Goal: Information Seeking & Learning: Learn about a topic

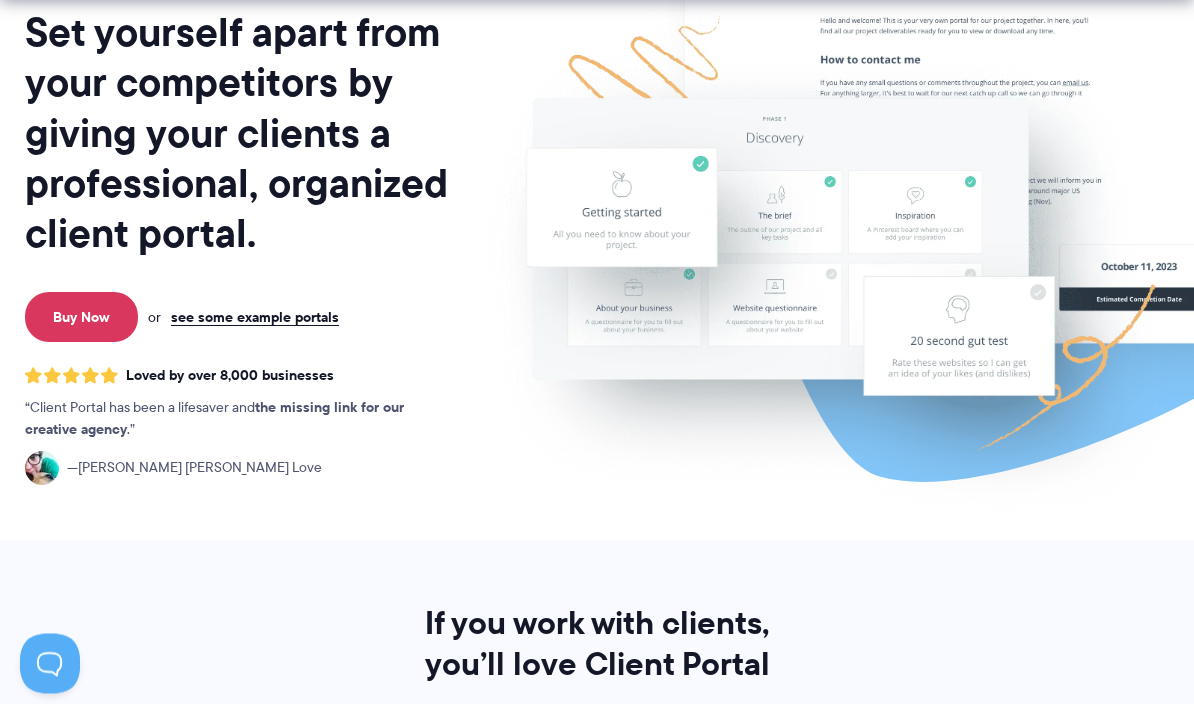
scroll to position [263, 0]
click at [243, 325] on link "see some example portals" at bounding box center [255, 317] width 168 height 18
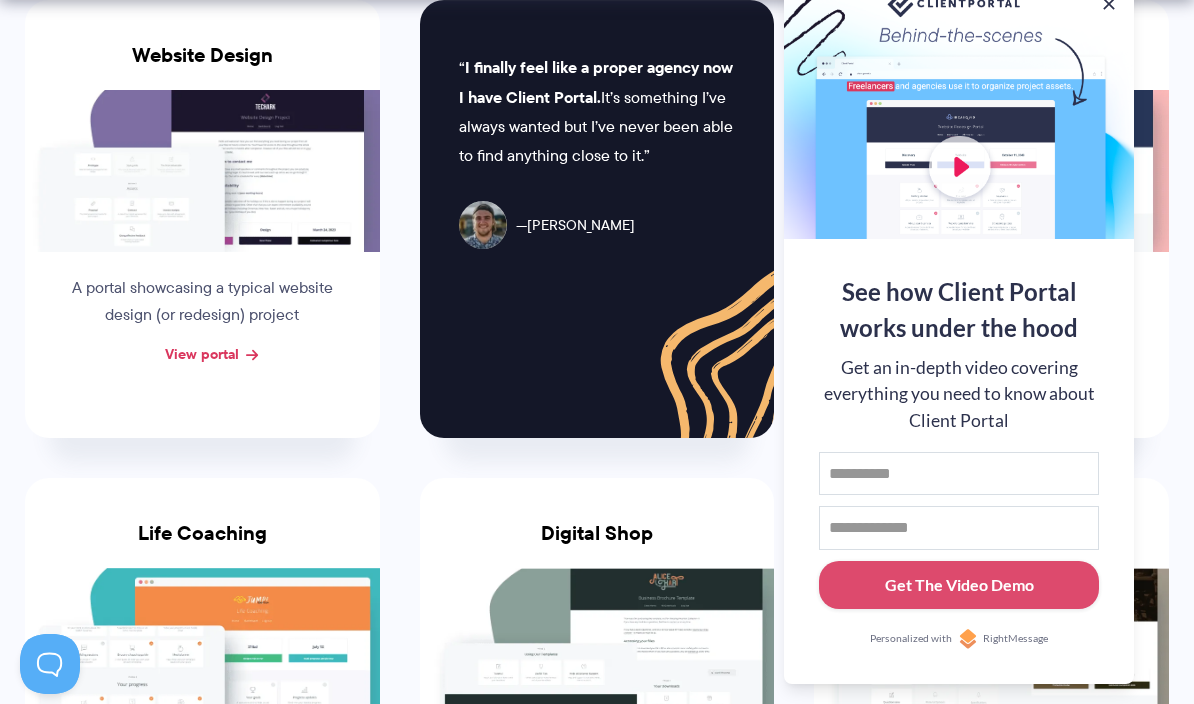
scroll to position [953, 0]
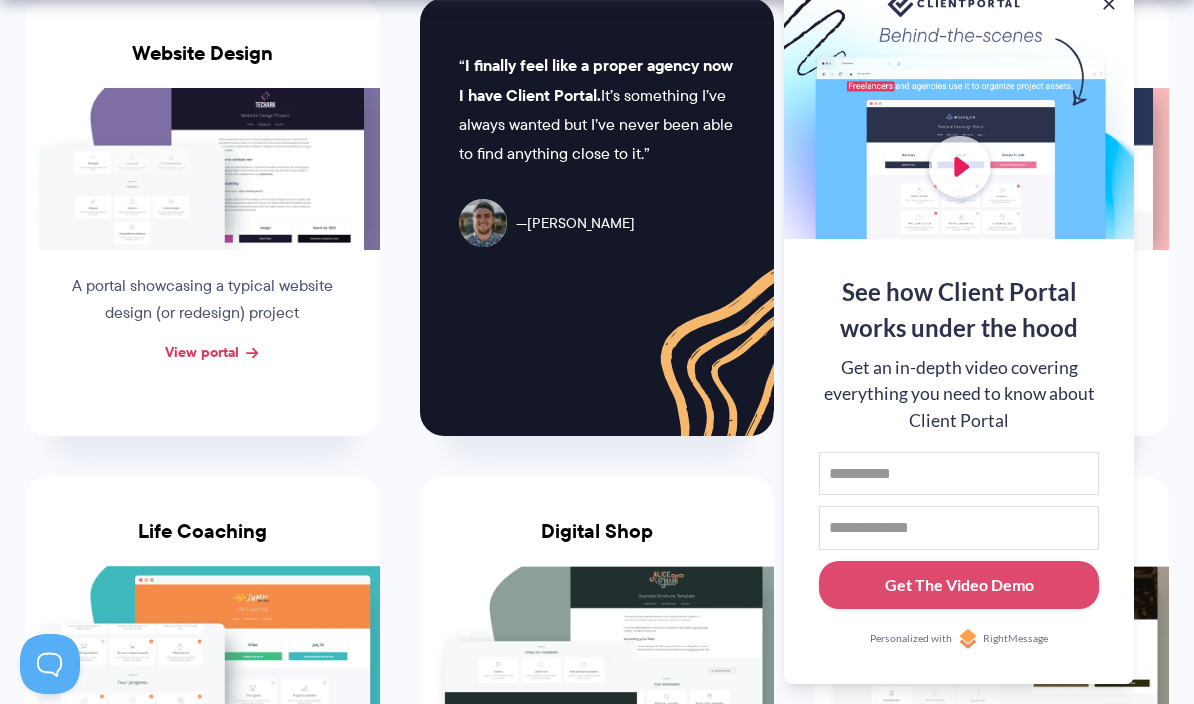
click at [1111, 98] on div at bounding box center [959, 109] width 350 height 260
click at [1114, 14] on button at bounding box center [1109, 4] width 20 height 20
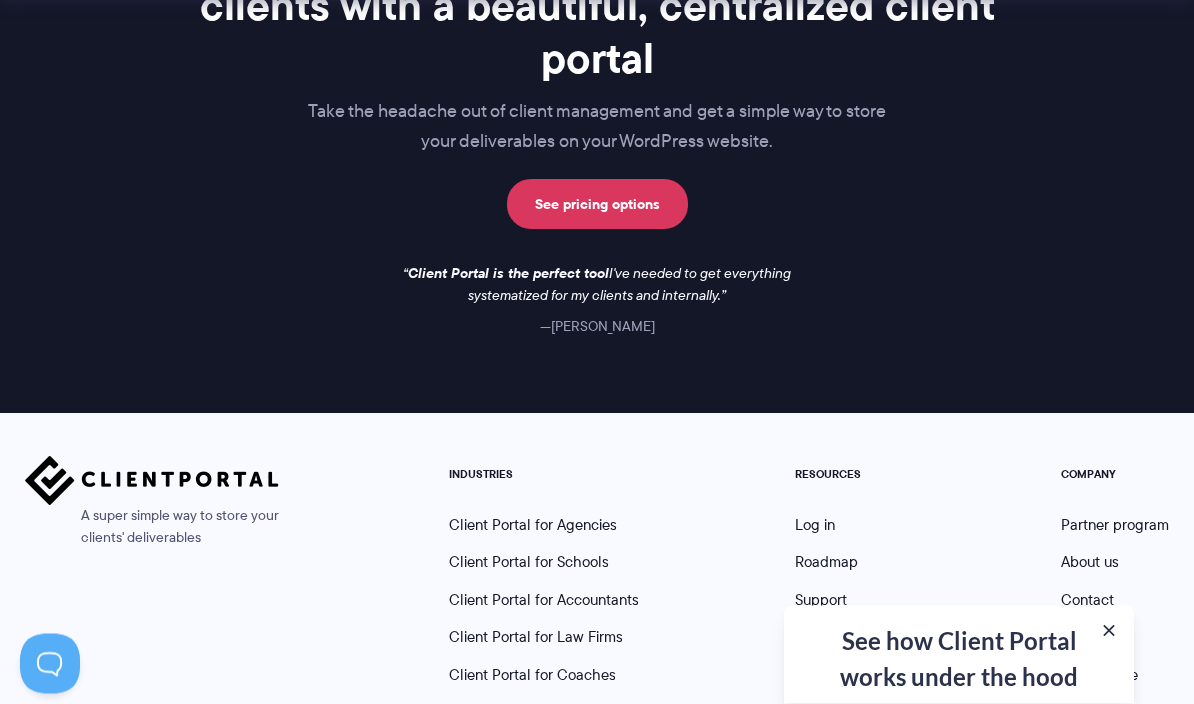
scroll to position [2619, 0]
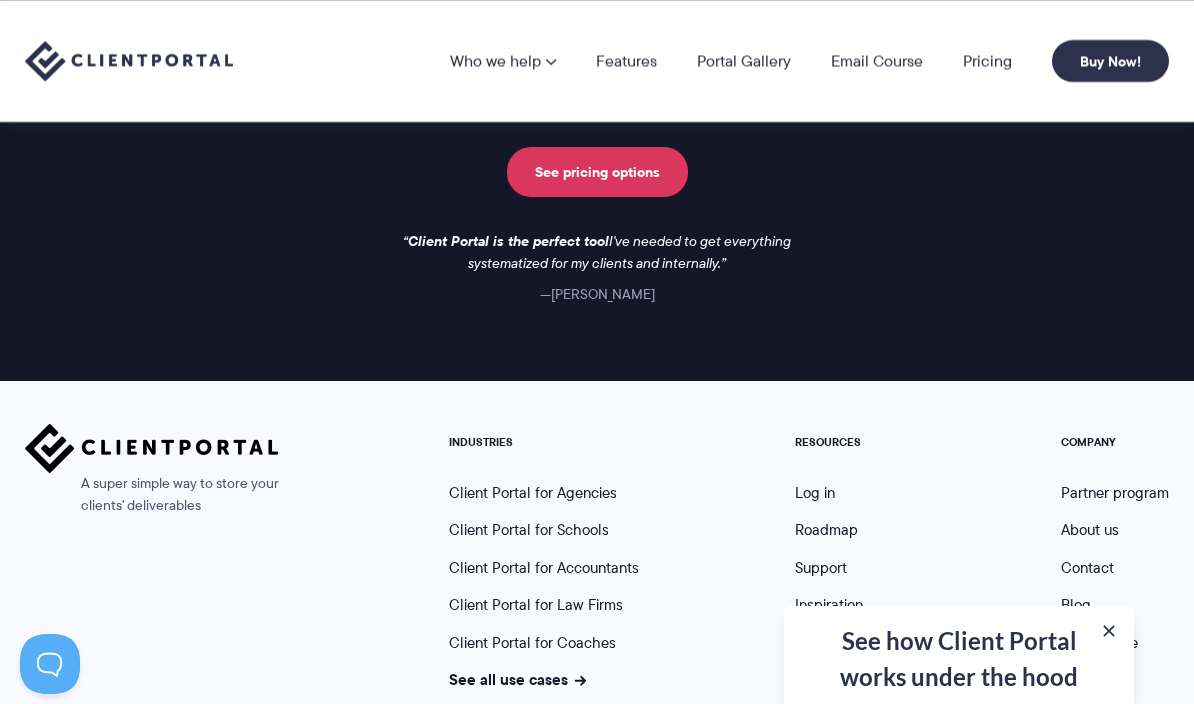
click at [549, 153] on link "See pricing options" at bounding box center [597, 172] width 181 height 50
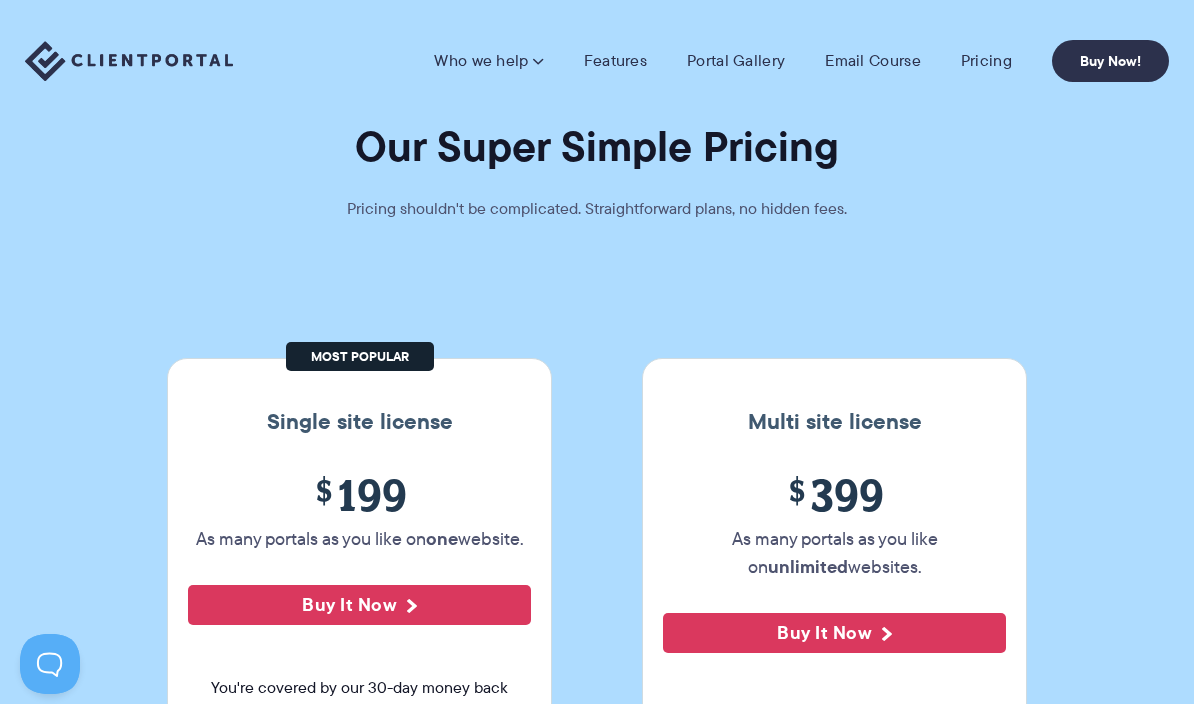
click at [770, 57] on link "Portal Gallery" at bounding box center [736, 61] width 98 height 20
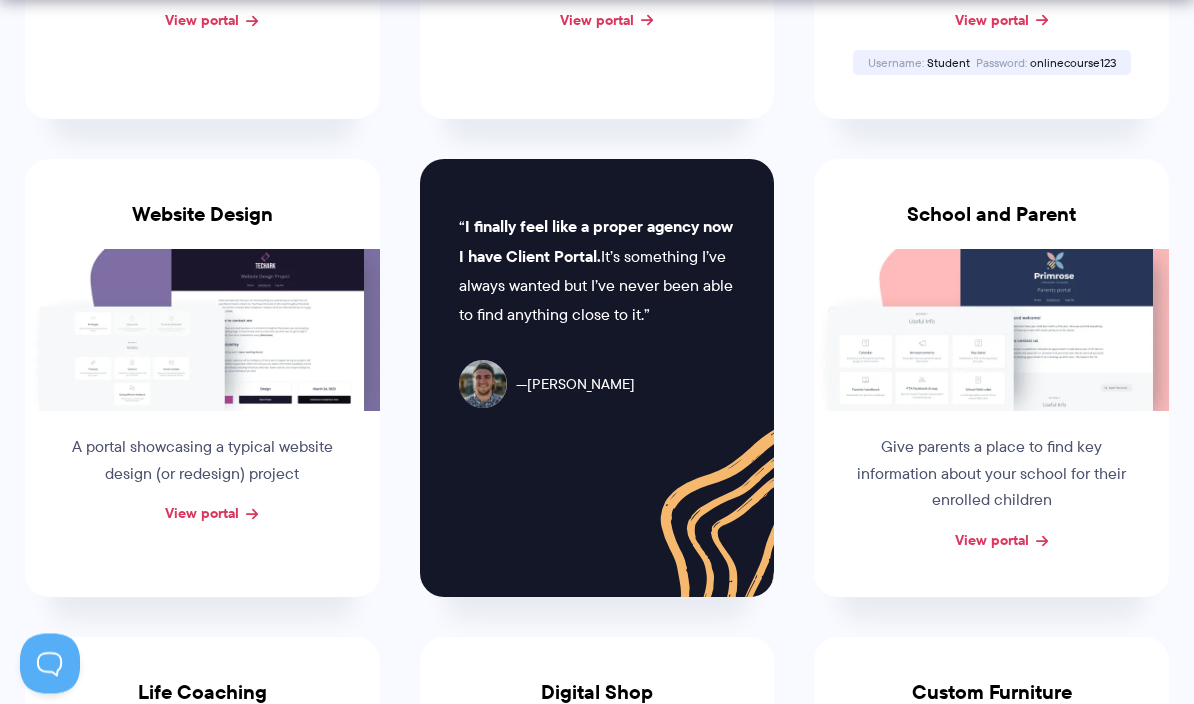
scroll to position [792, 0]
click at [194, 503] on link "View portal" at bounding box center [202, 513] width 74 height 22
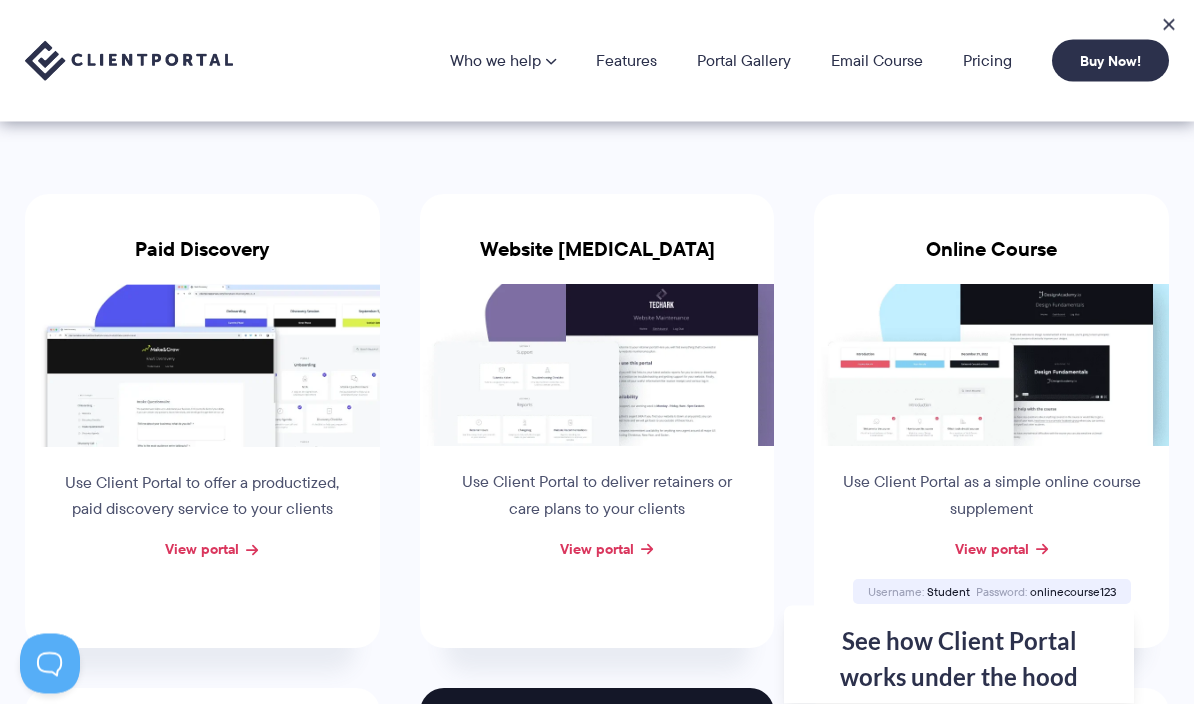
scroll to position [0, 0]
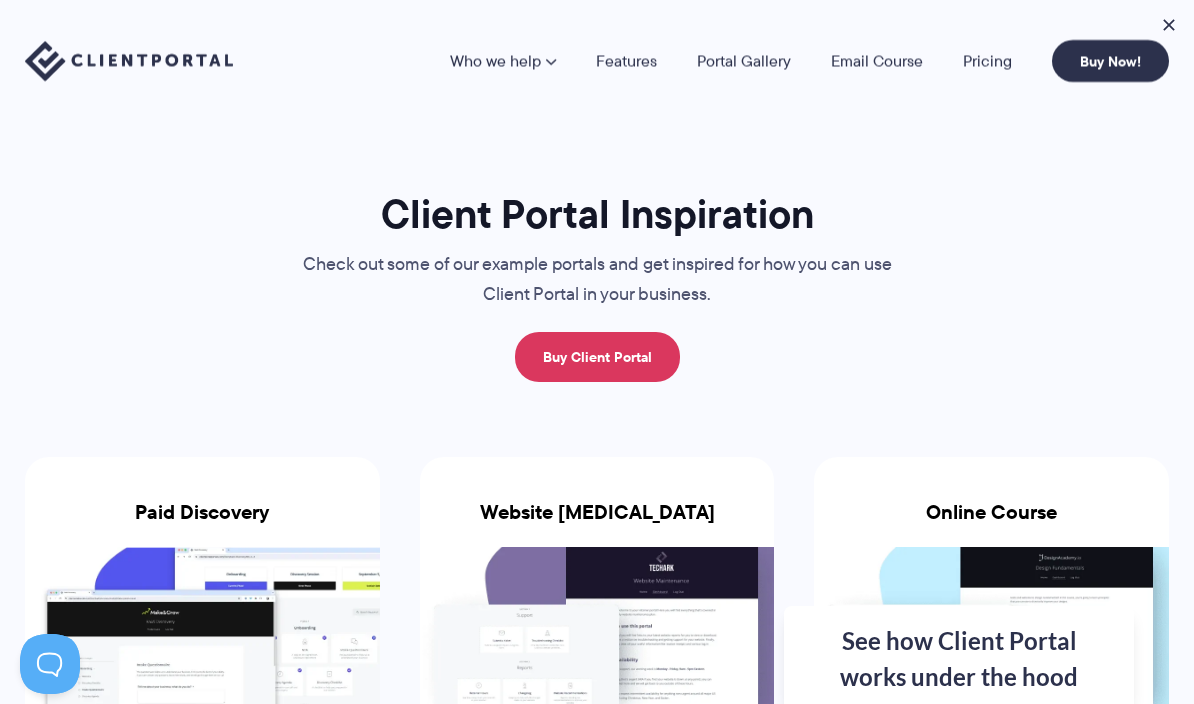
click at [643, 69] on link "Features" at bounding box center [626, 61] width 61 height 16
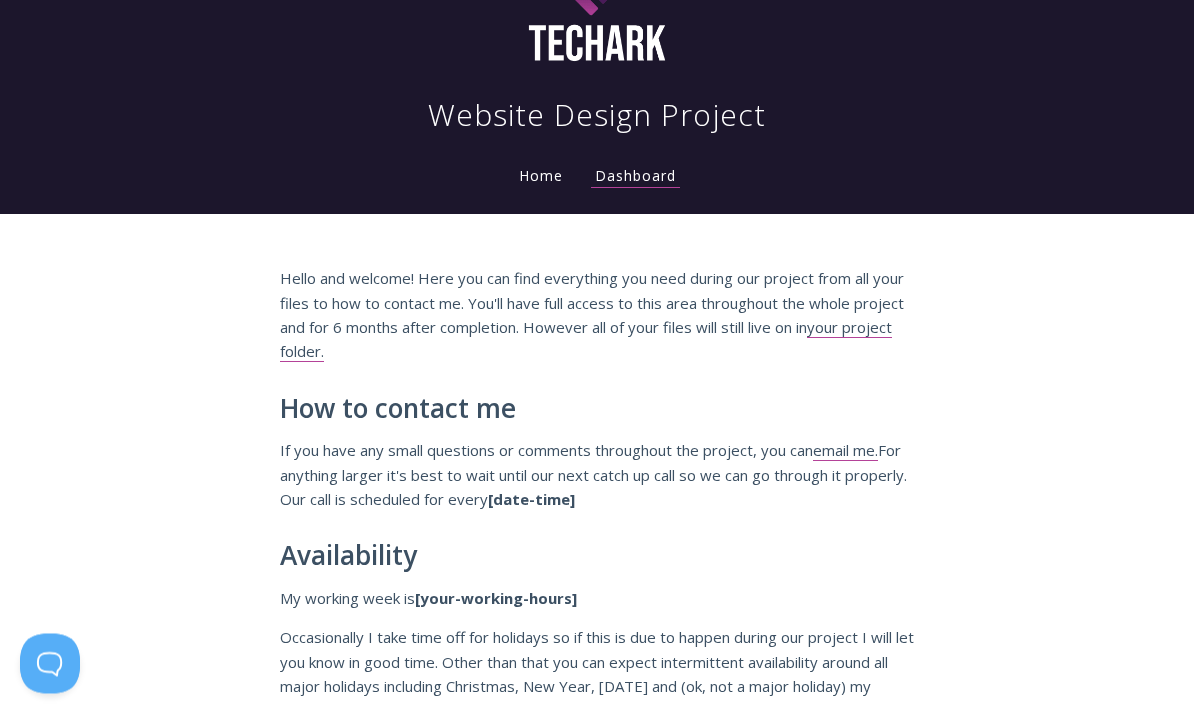
scroll to position [83, 0]
click at [889, 333] on link "your project folder." at bounding box center [586, 339] width 612 height 45
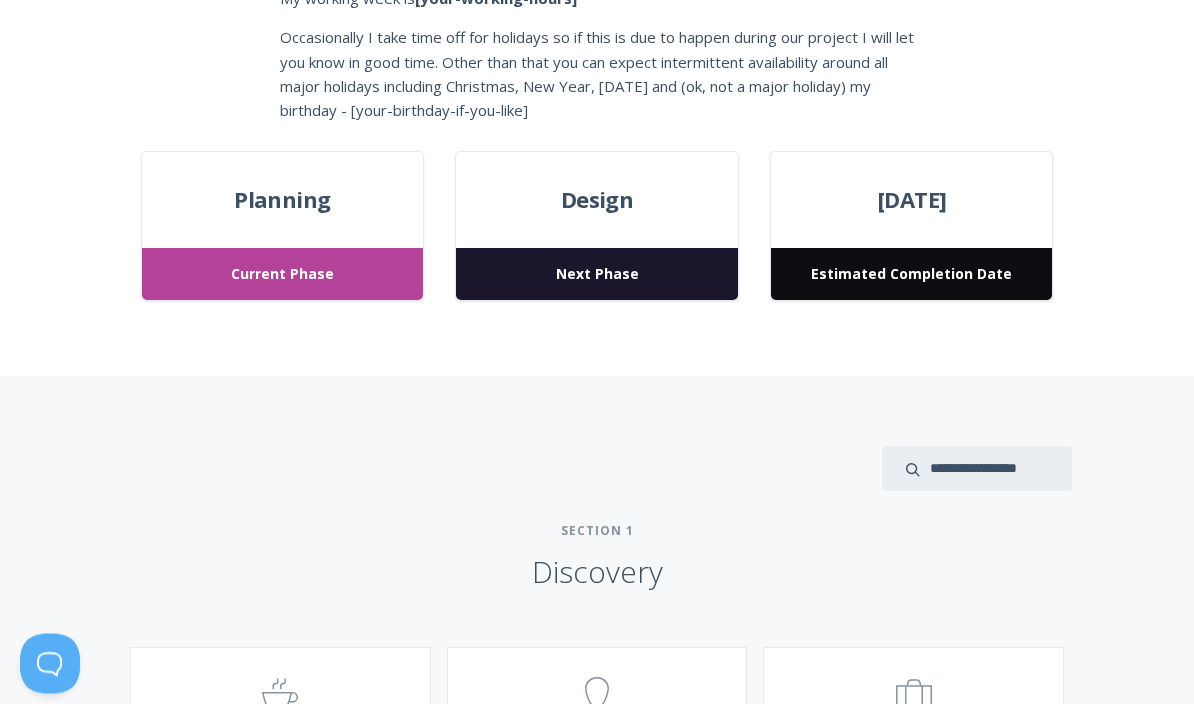
scroll to position [676, 0]
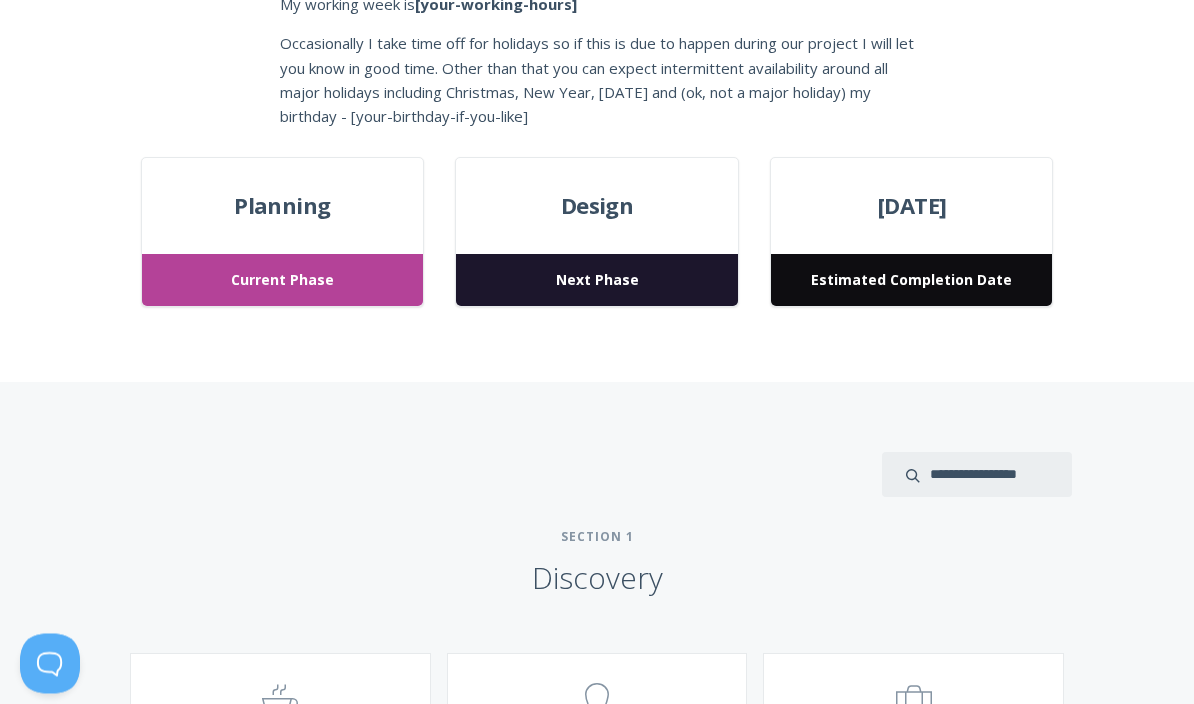
click at [211, 269] on span "Current Phase" at bounding box center [282, 281] width 281 height 53
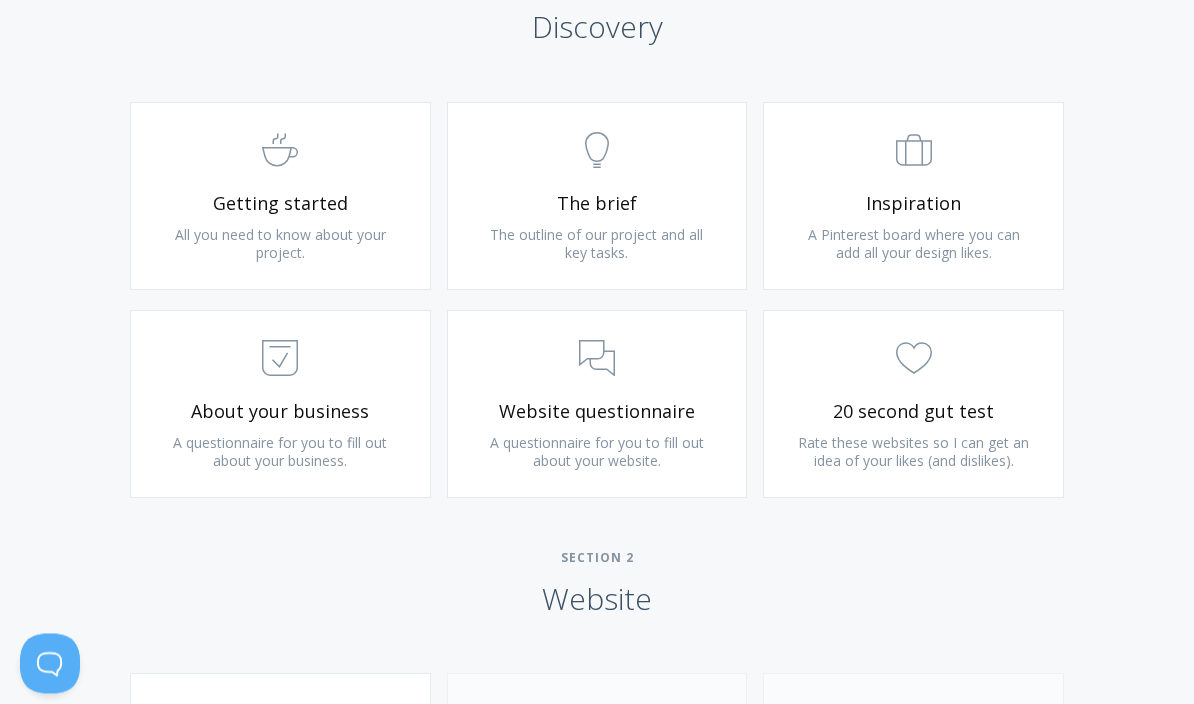
scroll to position [1230, 0]
click at [243, 195] on span "Getting started" at bounding box center [280, 201] width 239 height 23
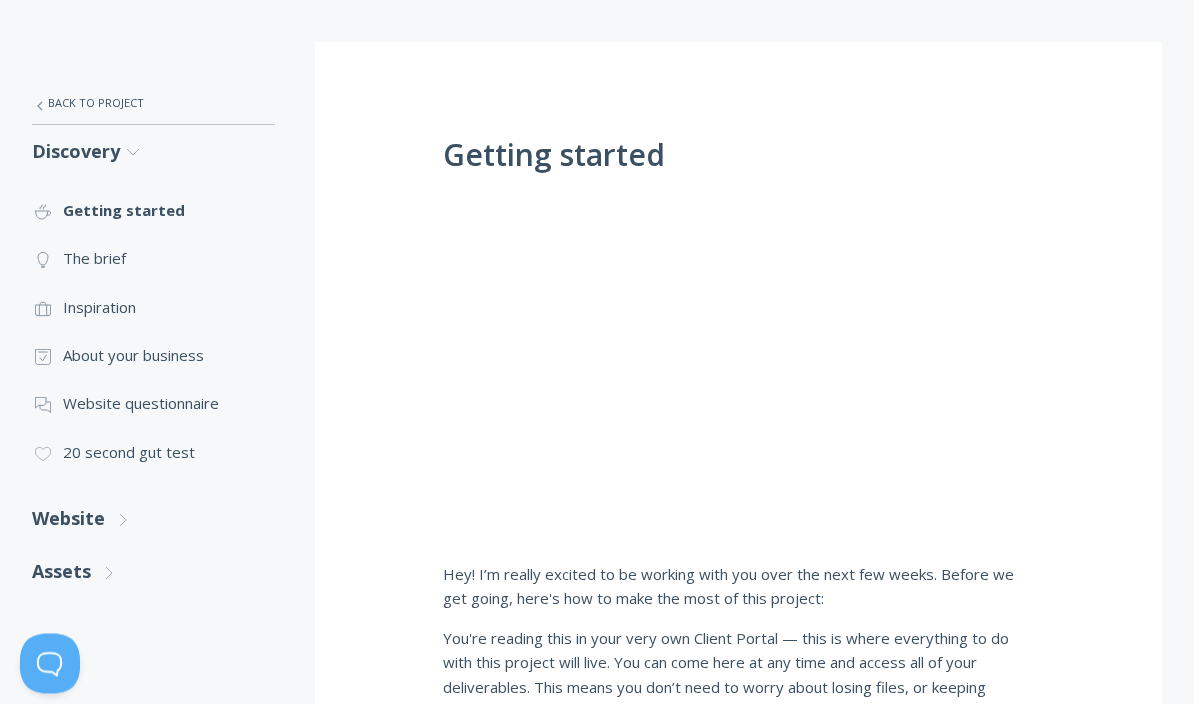
scroll to position [325, 0]
click at [78, 263] on link ".st0{fill:none;stroke:#000000;stroke-width:2;stroke-miterlimit:10;} Untitled-14…" at bounding box center [153, 258] width 243 height 48
click at [81, 304] on link ".st0{fill:none;stroke:#000000;stroke-width:2;stroke-miterlimit:10;} Untitled-20…" at bounding box center [153, 307] width 243 height 48
click at [80, 352] on link ".st0{fill:none;stroke:#000000;stroke-width:2;stroke-miterlimit:10;} Untitled-18…" at bounding box center [153, 355] width 243 height 48
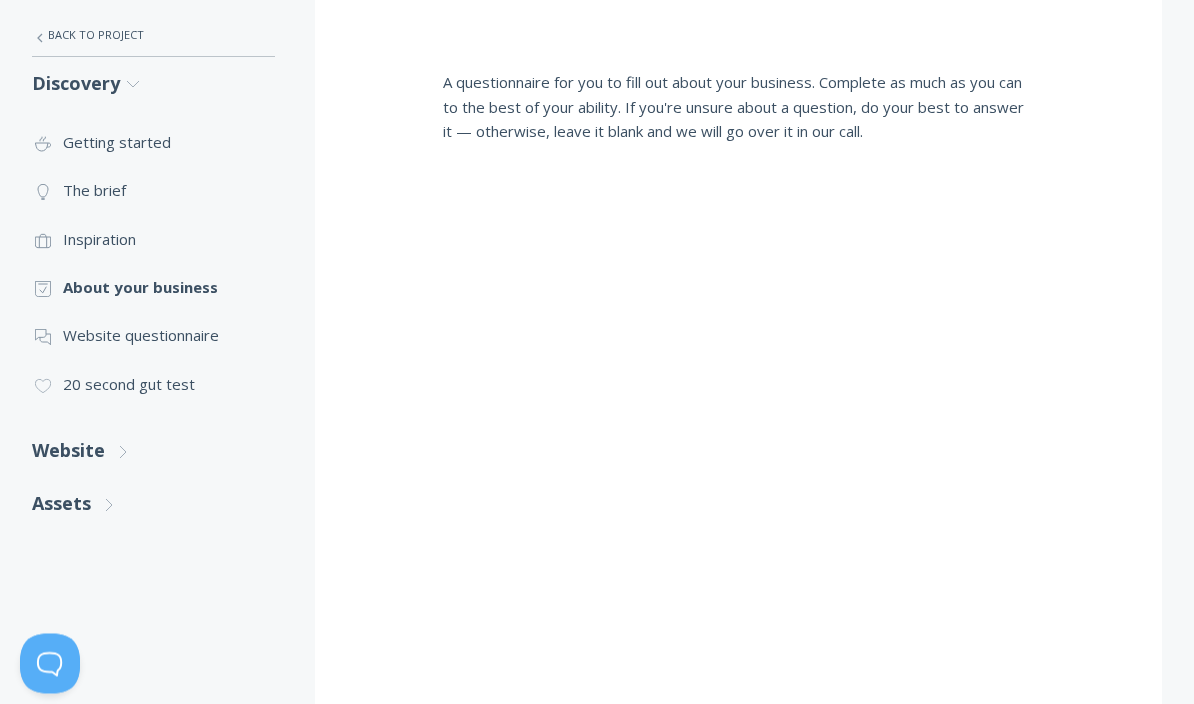
scroll to position [393, 0]
click at [112, 338] on link ".st0{fill:none;stroke:#000000;stroke-width:2;stroke-miterlimit:10;} 3. Communic…" at bounding box center [153, 335] width 243 height 48
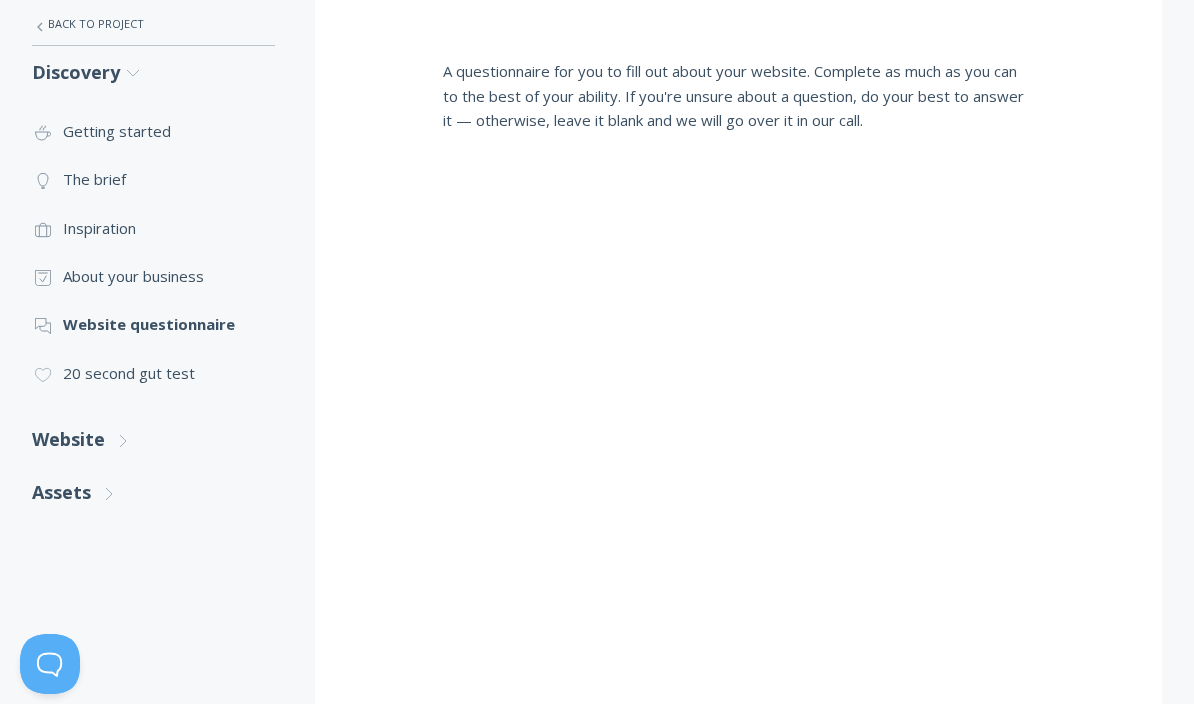
scroll to position [423, 0]
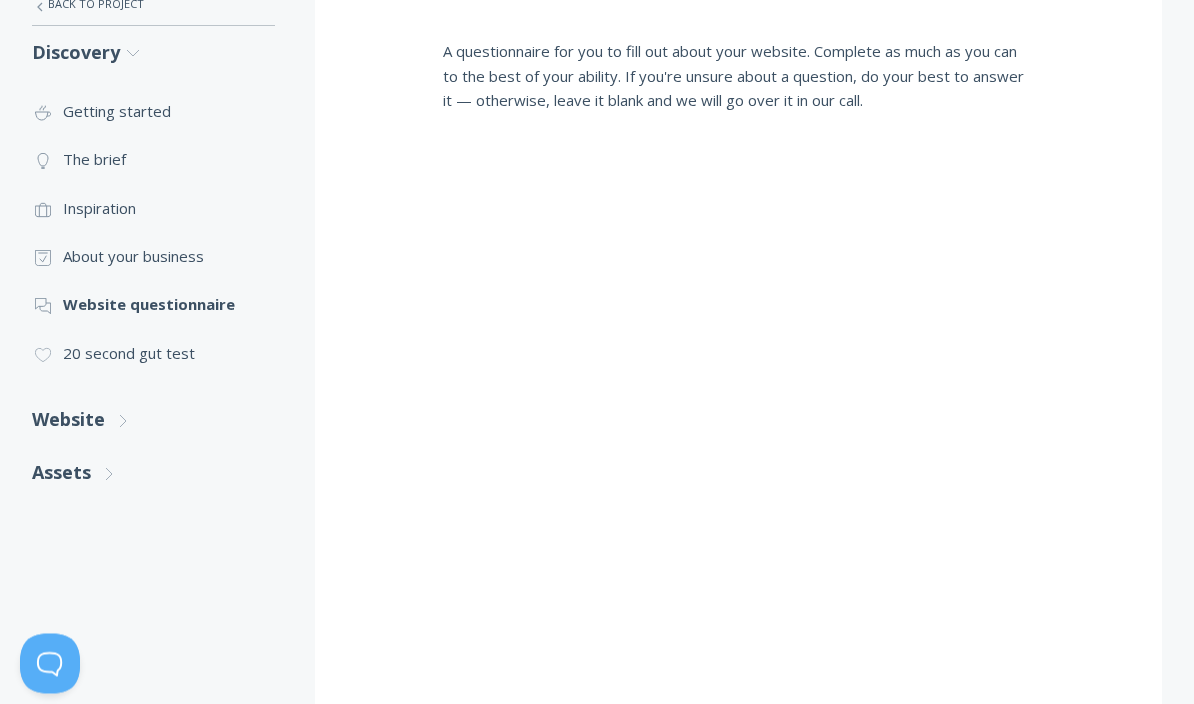
click at [93, 350] on link ".cls-1{fill:none;stroke:#000;stroke-miterlimit:10;stroke-width:2px;} 1. General…" at bounding box center [153, 354] width 243 height 48
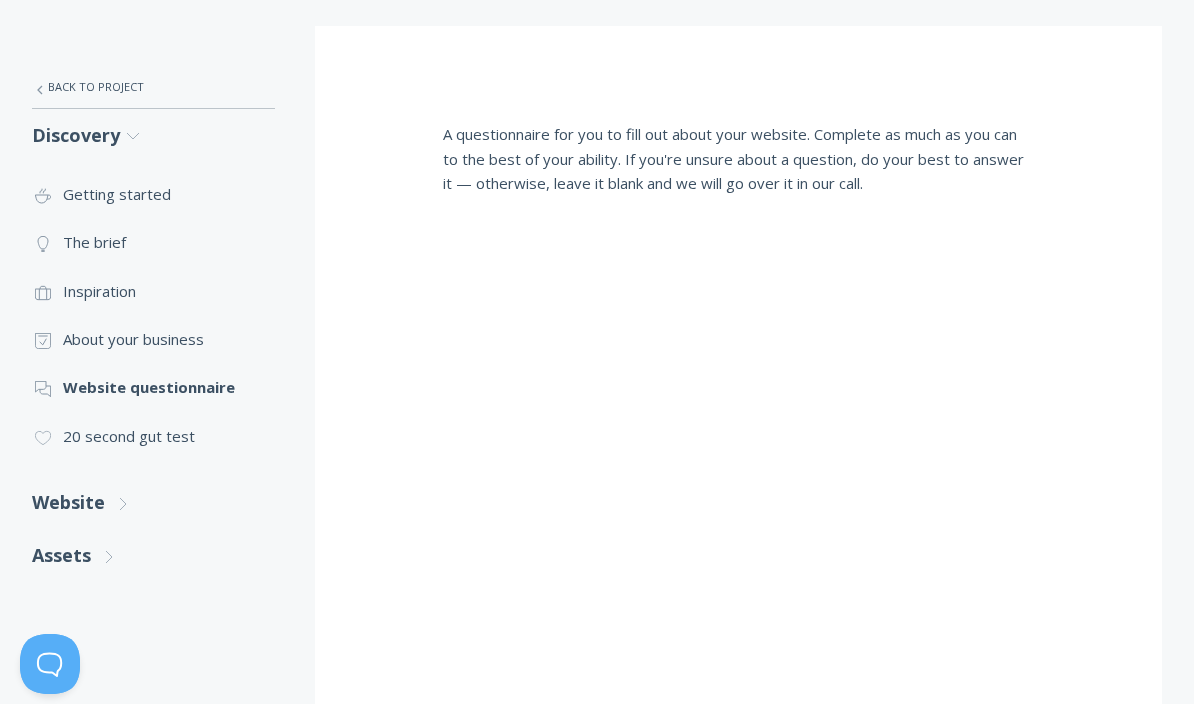
scroll to position [330, 0]
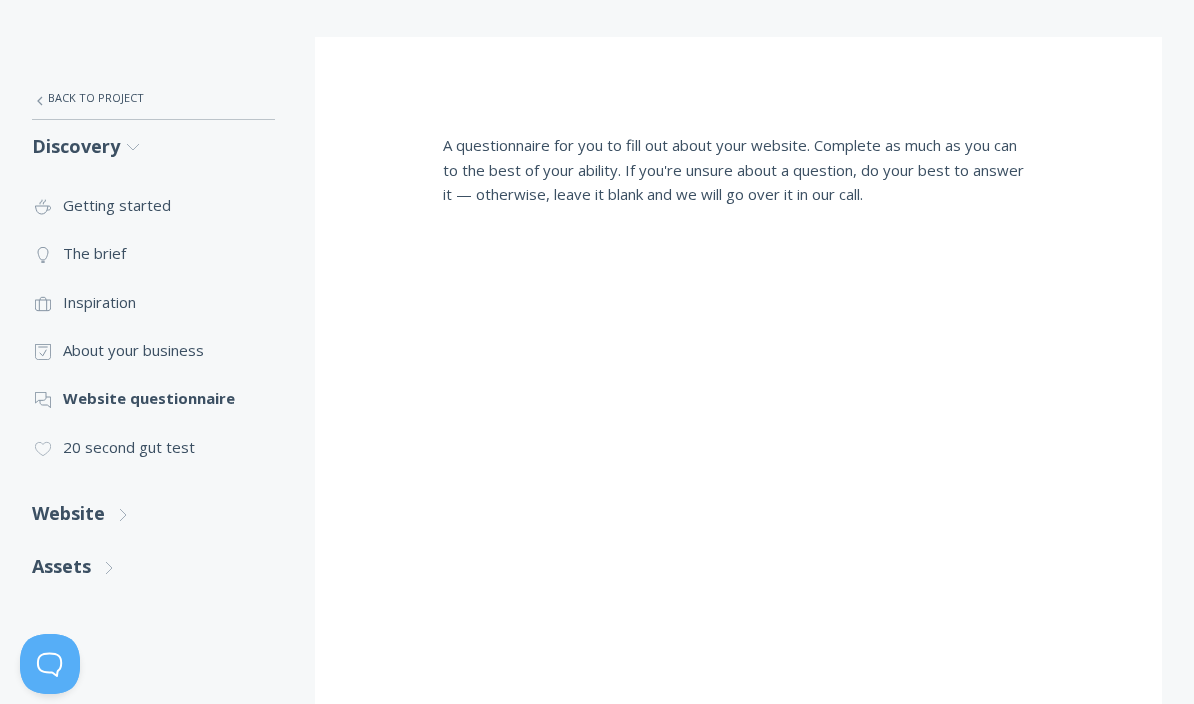
click at [61, 505] on link "Website .st0{fill:none;stroke:#000000;stroke-width:2;stroke-miterlimit:10;} Unt…" at bounding box center [153, 513] width 243 height 53
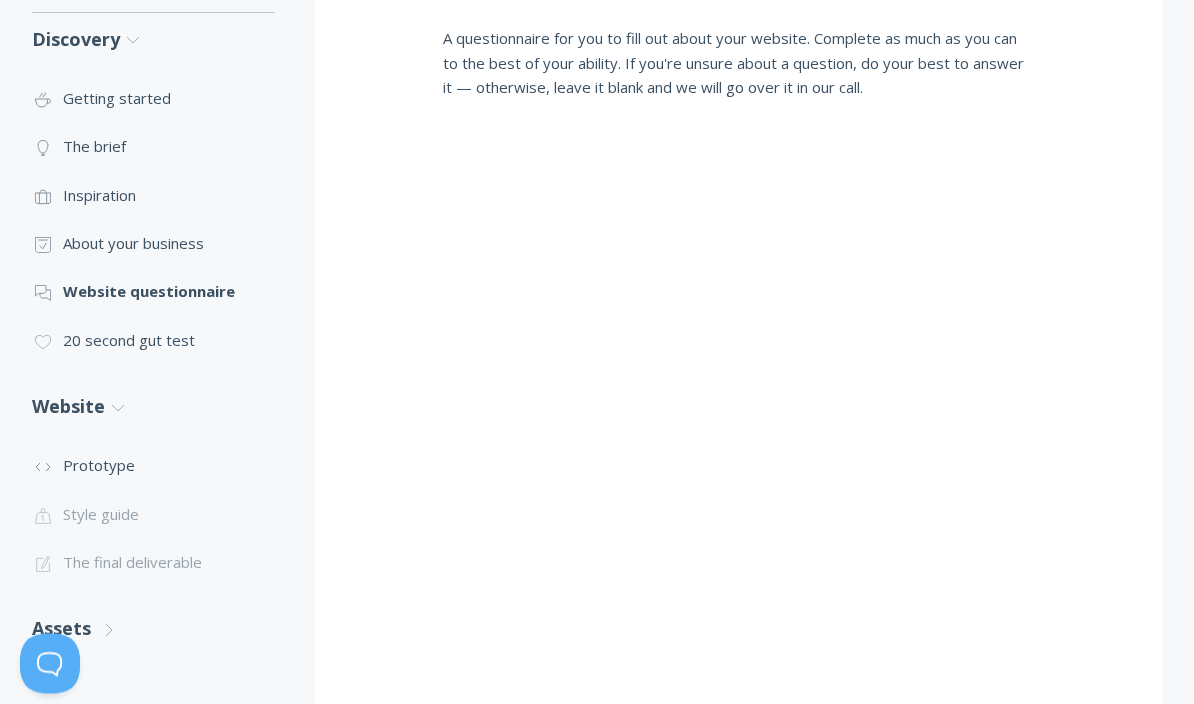
scroll to position [439, 0]
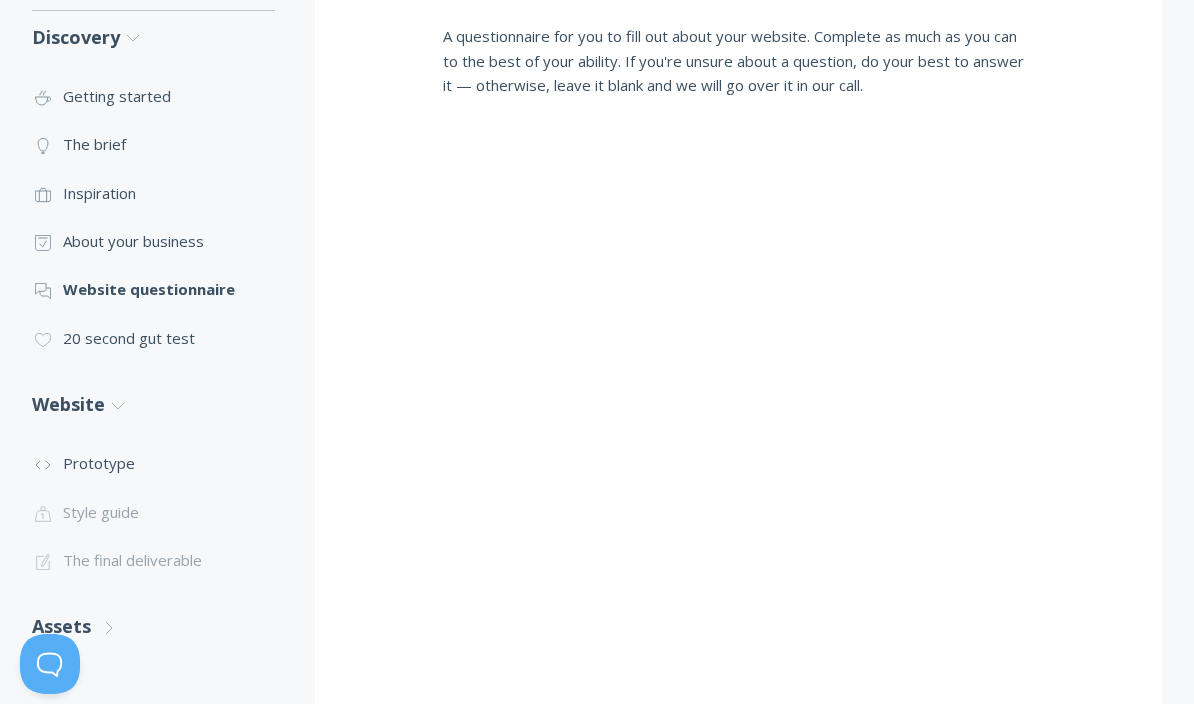
click at [75, 460] on link ".st0{fill:none;stroke:#000000;stroke-width:2;stroke-miterlimit:10;} Untitled-16…" at bounding box center [153, 463] width 243 height 48
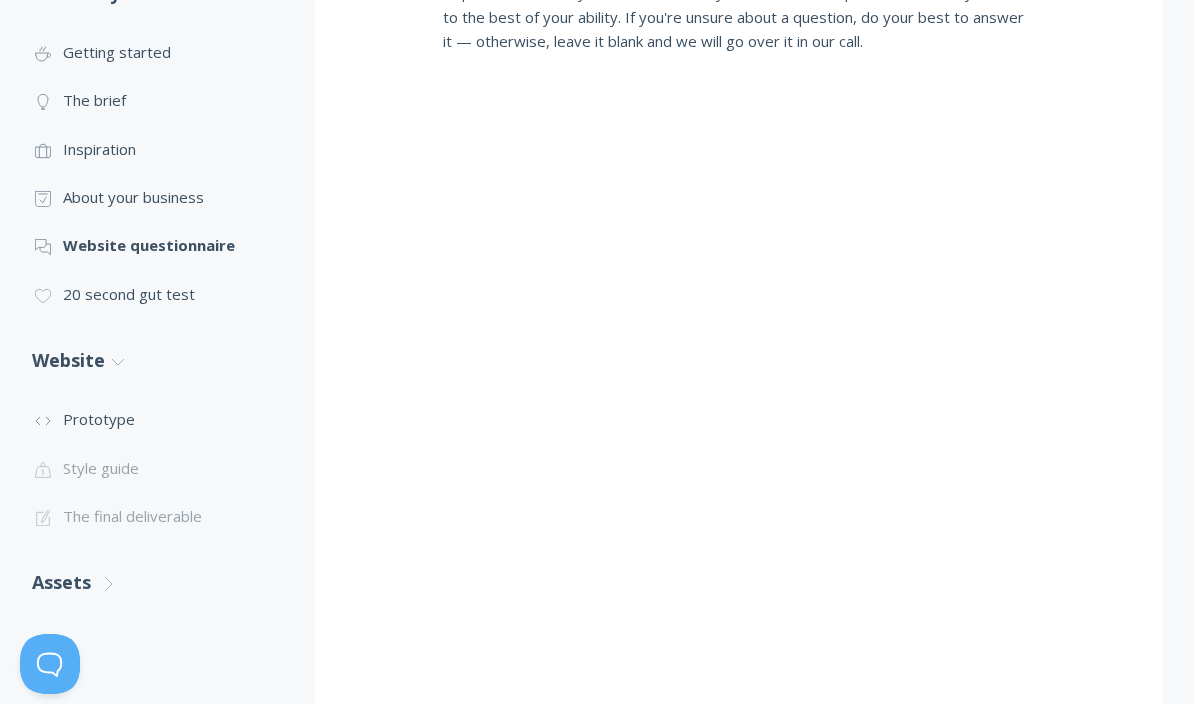
click at [80, 453] on li ".st0{fill:none;stroke:#000000;stroke-width:2;stroke-miterlimit:10;} Untitled-20…" at bounding box center [153, 468] width 243 height 48
click at [83, 458] on li ".st0{fill:none;stroke:#000000;stroke-width:2;stroke-miterlimit:10;} Untitled-20…" at bounding box center [153, 468] width 243 height 48
click at [101, 467] on li ".st0{fill:none;stroke:#000000;stroke-width:2;stroke-miterlimit:10;} Untitled-20…" at bounding box center [153, 468] width 243 height 48
click at [94, 457] on li ".st0{fill:none;stroke:#000000;stroke-width:2;stroke-miterlimit:10;} Untitled-20…" at bounding box center [153, 468] width 243 height 48
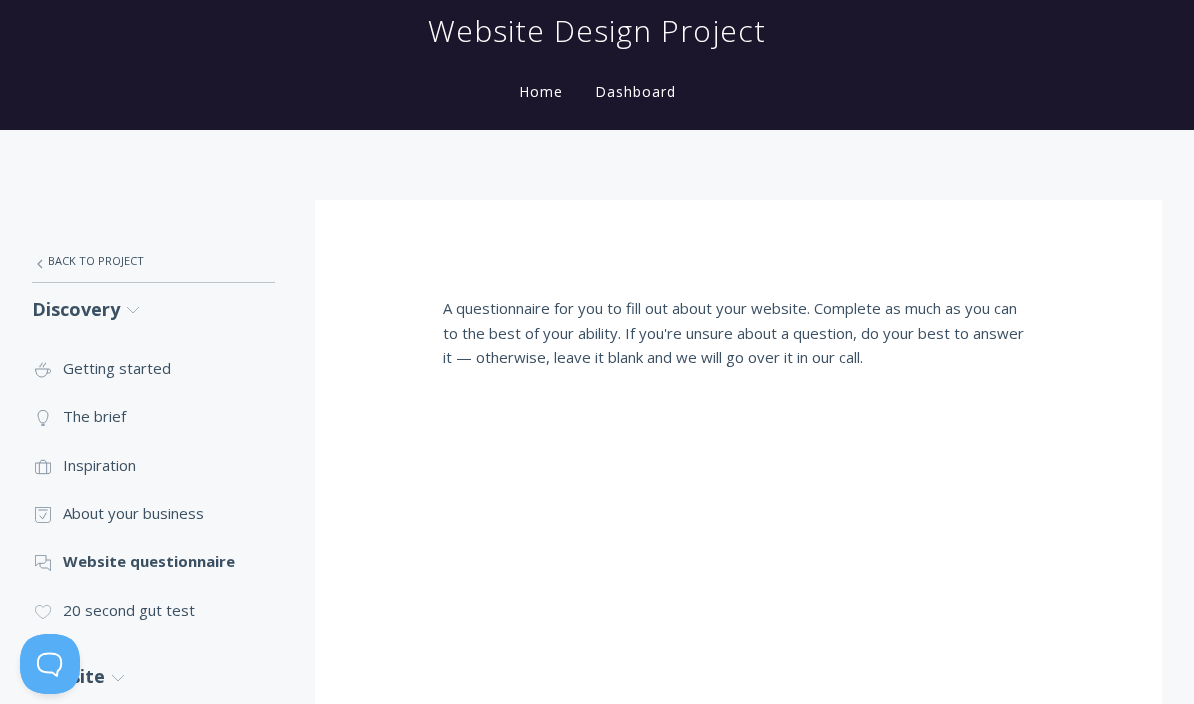
scroll to position [0, 0]
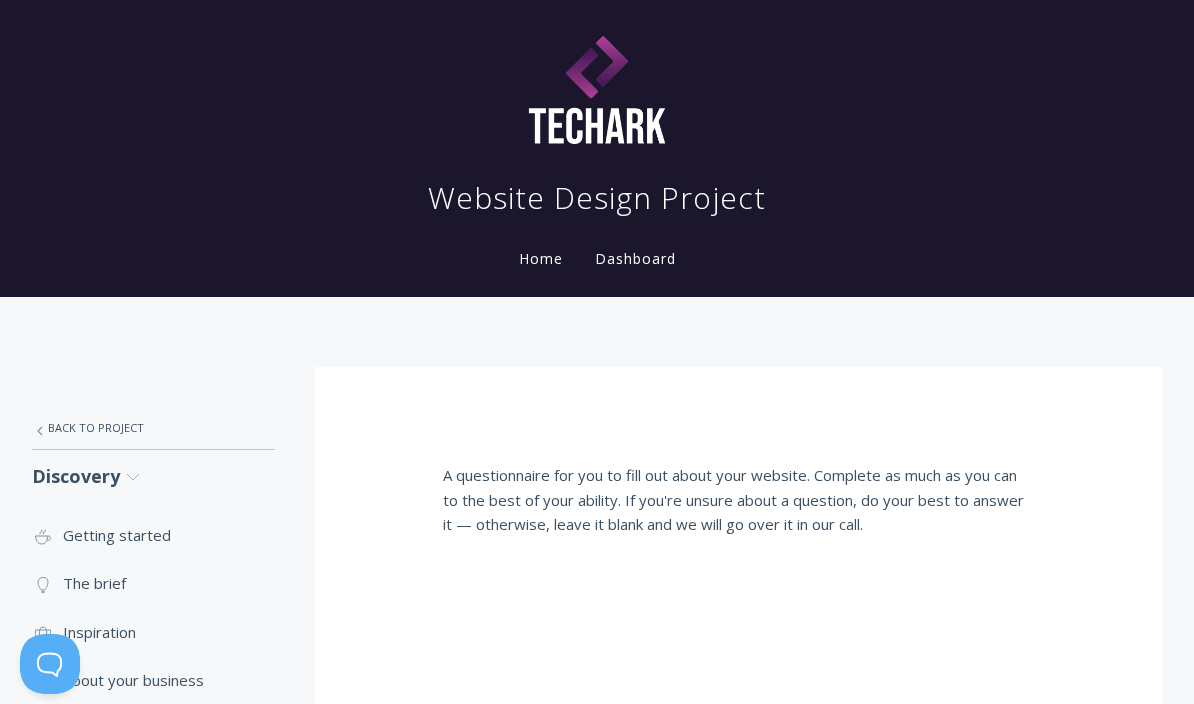
click at [69, 415] on link ".st0{fill:none;stroke:#000000;stroke-width:2;stroke-miterlimit:10;} Untitled-27…" at bounding box center [153, 428] width 243 height 42
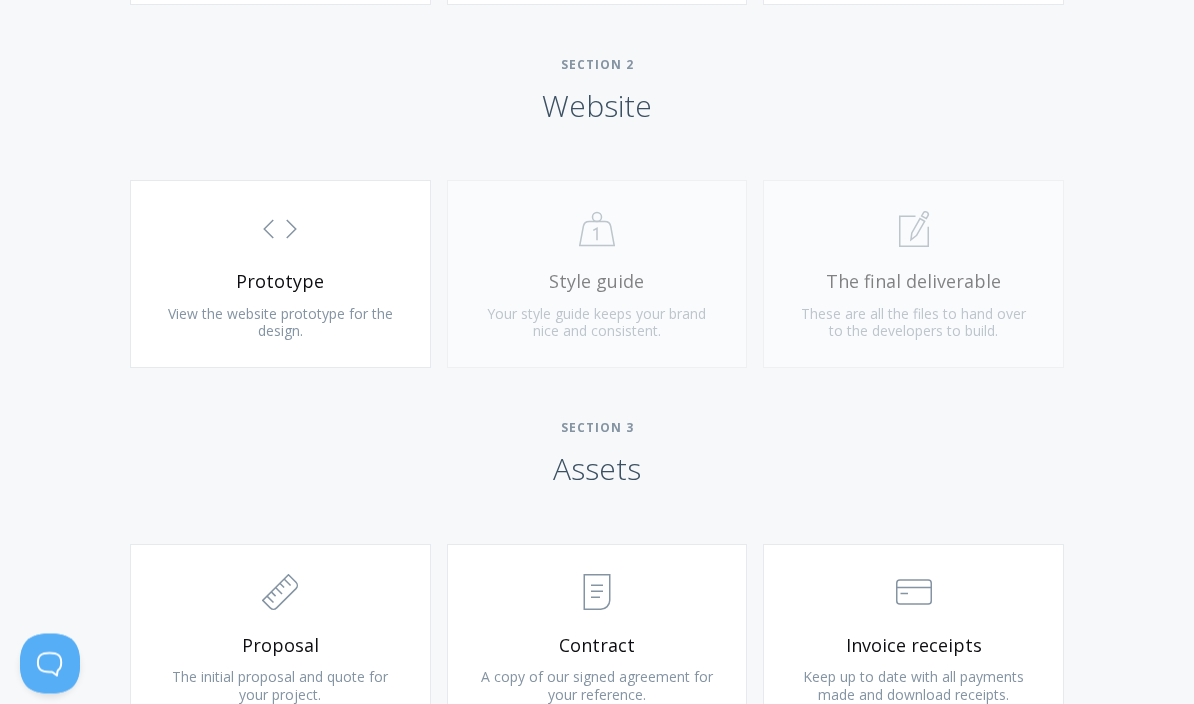
scroll to position [1721, 0]
click at [668, 250] on div ".st0{fill:none;stroke:#000000;stroke-width:2;stroke-miterlimit:10;} Untitled-20…" at bounding box center [597, 284] width 317 height 208
click at [950, 264] on div ".st0{fill:none;stroke:#000000;stroke-width:2;stroke-miterlimit:10;} 1. General …" at bounding box center [913, 284] width 317 height 208
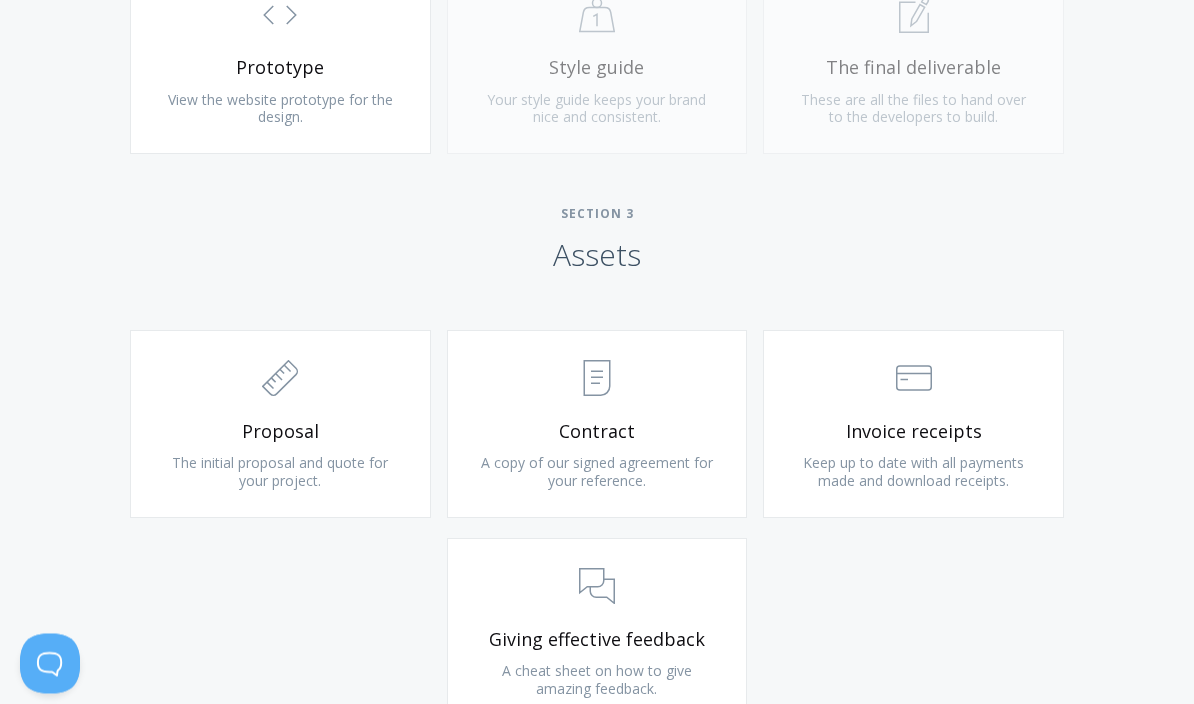
scroll to position [1935, 0]
click at [232, 420] on span "Proposal" at bounding box center [280, 431] width 239 height 23
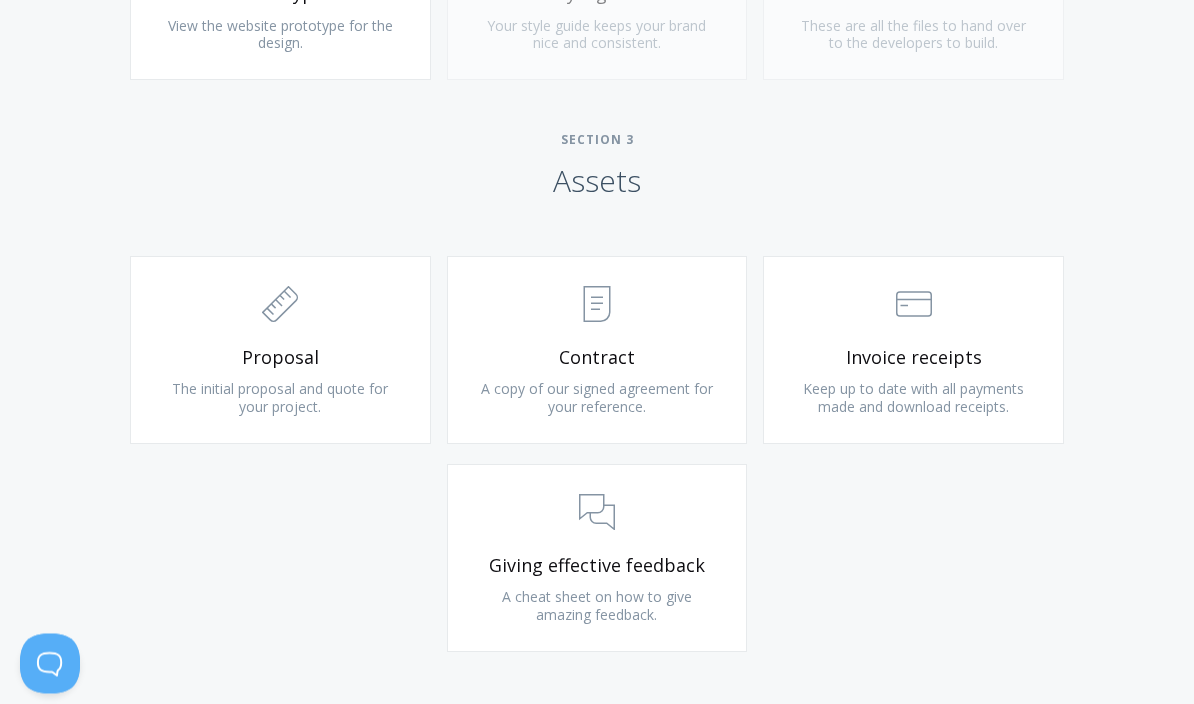
scroll to position [2270, 0]
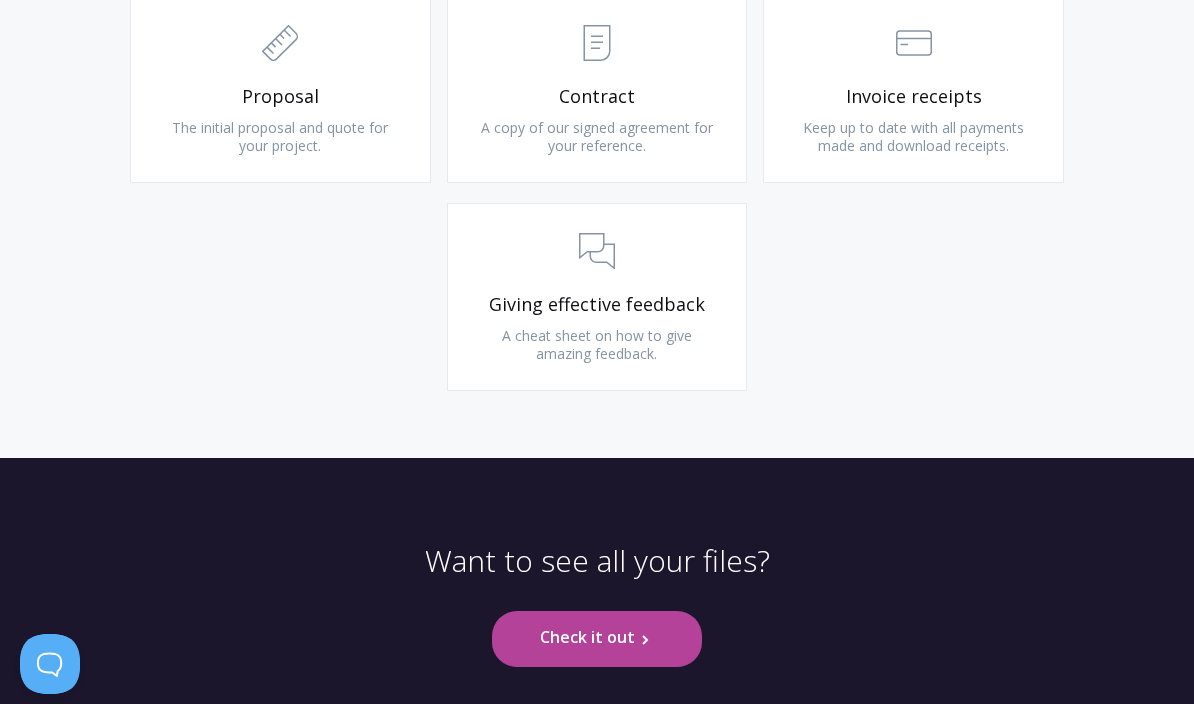
click at [529, 627] on link "Check it out .st0{fill:none;stroke:#000000;stroke-width:2;stroke-miterlimit:10;…" at bounding box center [596, 638] width 209 height 55
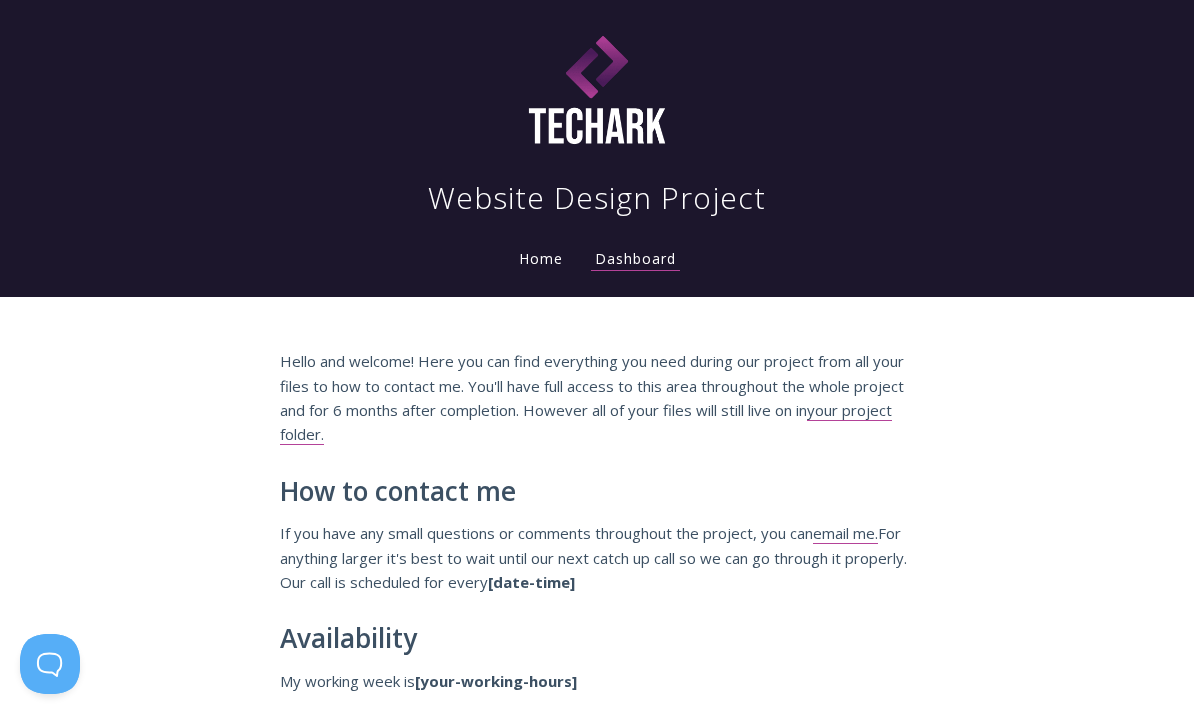
scroll to position [2357, 0]
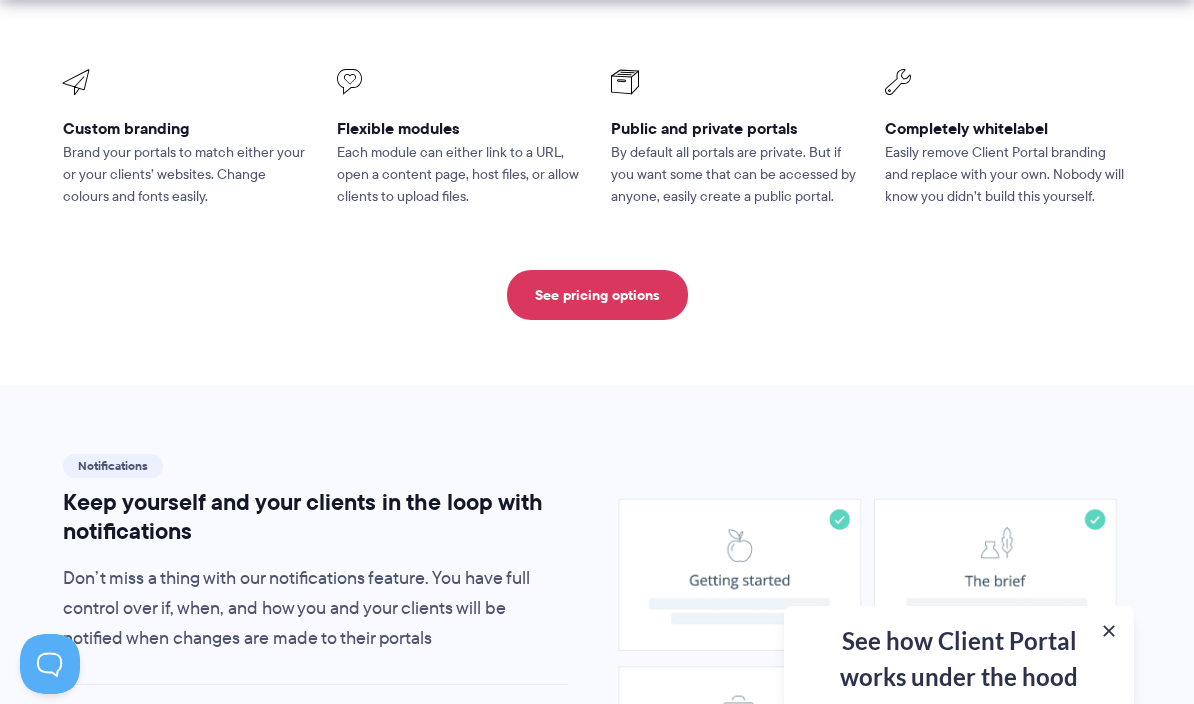
scroll to position [990, 0]
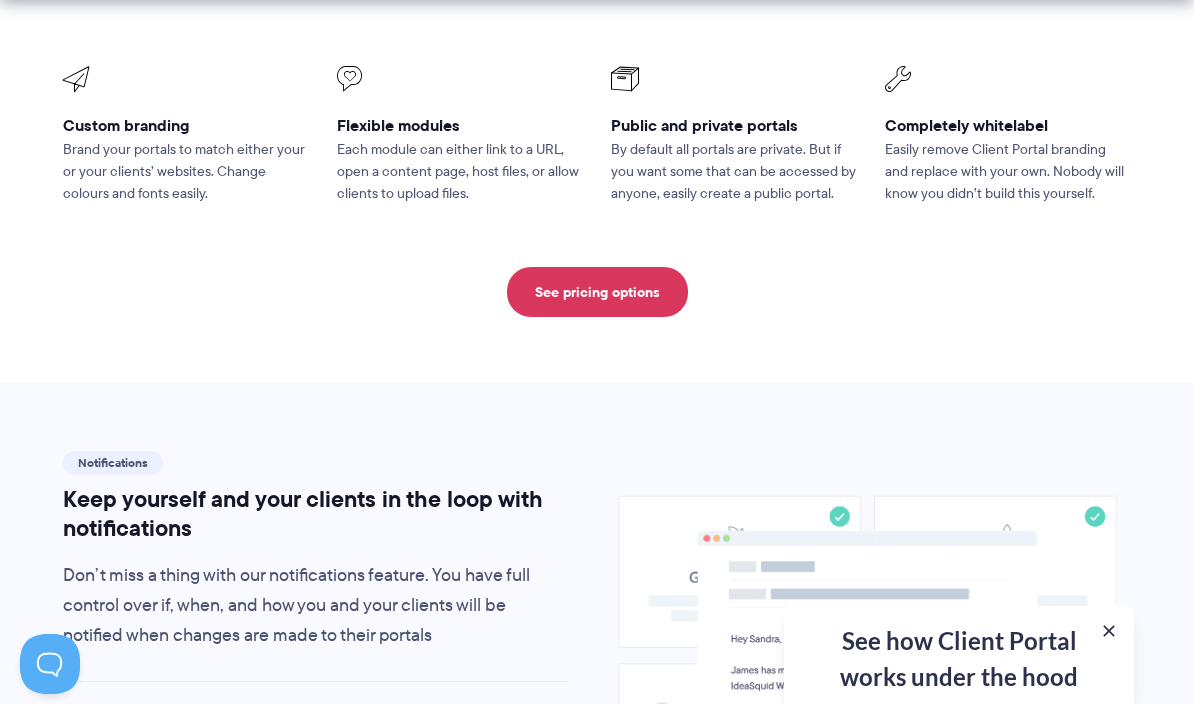
click at [794, 147] on p "By default all portals are private. But if you want some that can be accessed b…" at bounding box center [734, 172] width 246 height 66
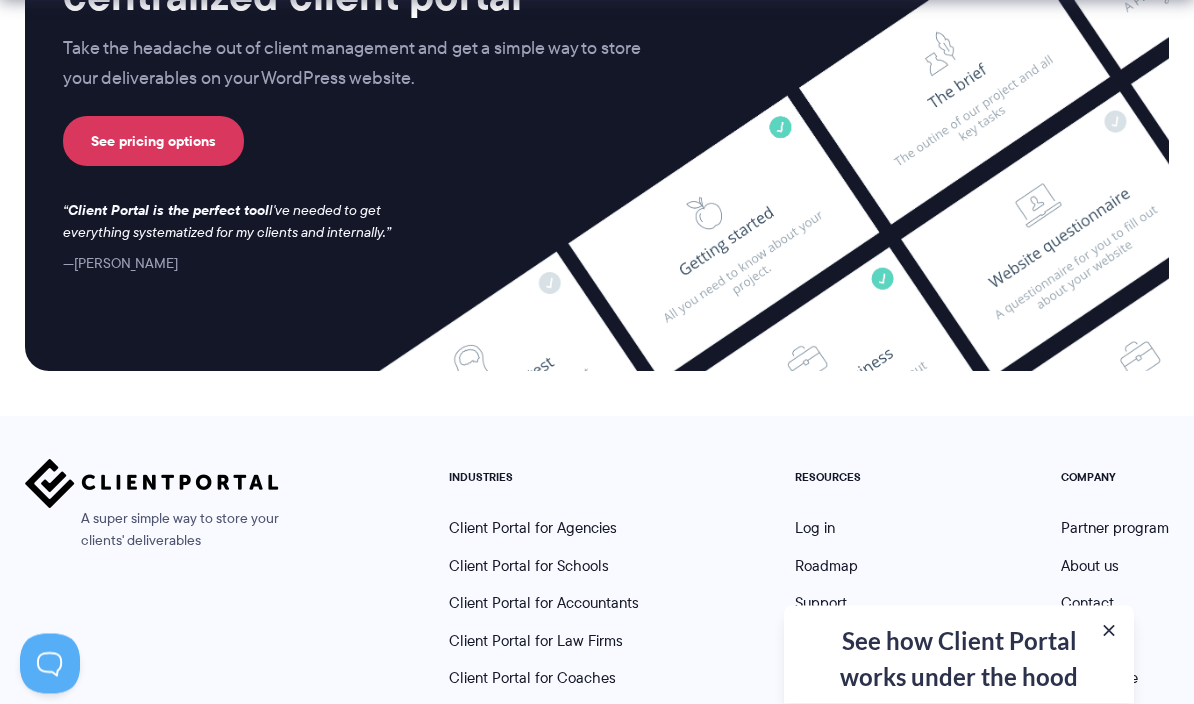
scroll to position [5260, 0]
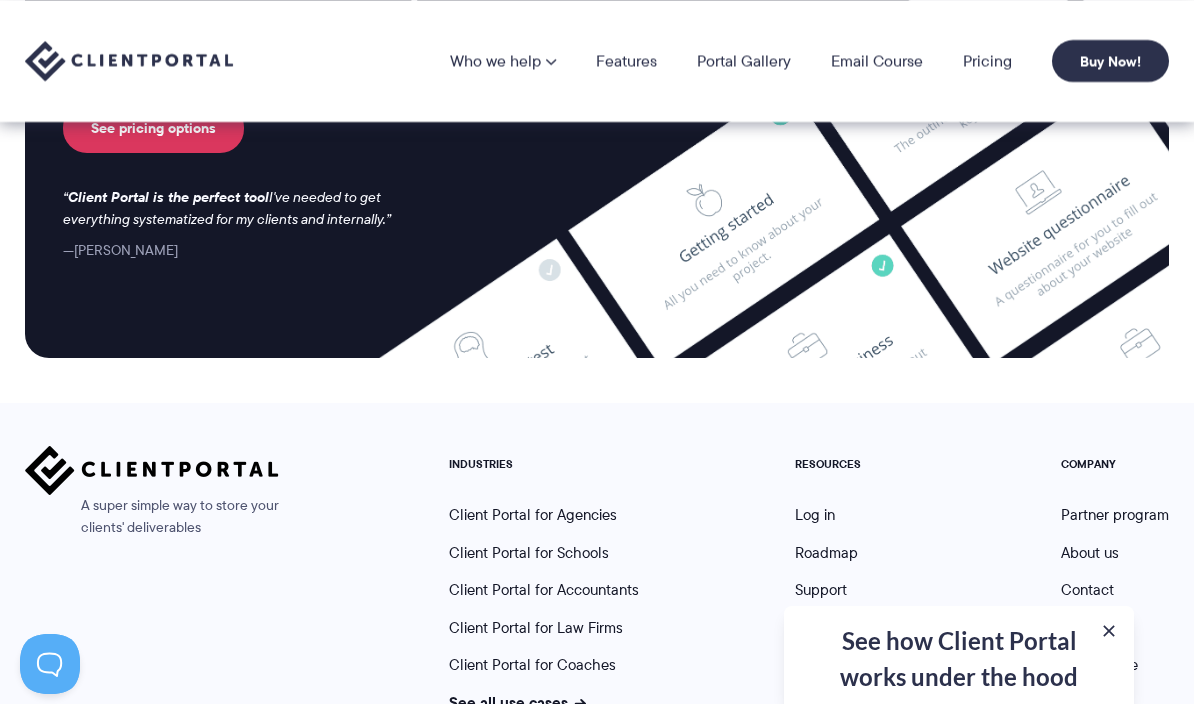
click at [599, 504] on link "Client Portal for Agencies" at bounding box center [533, 515] width 168 height 22
